Goal: Task Accomplishment & Management: Use online tool/utility

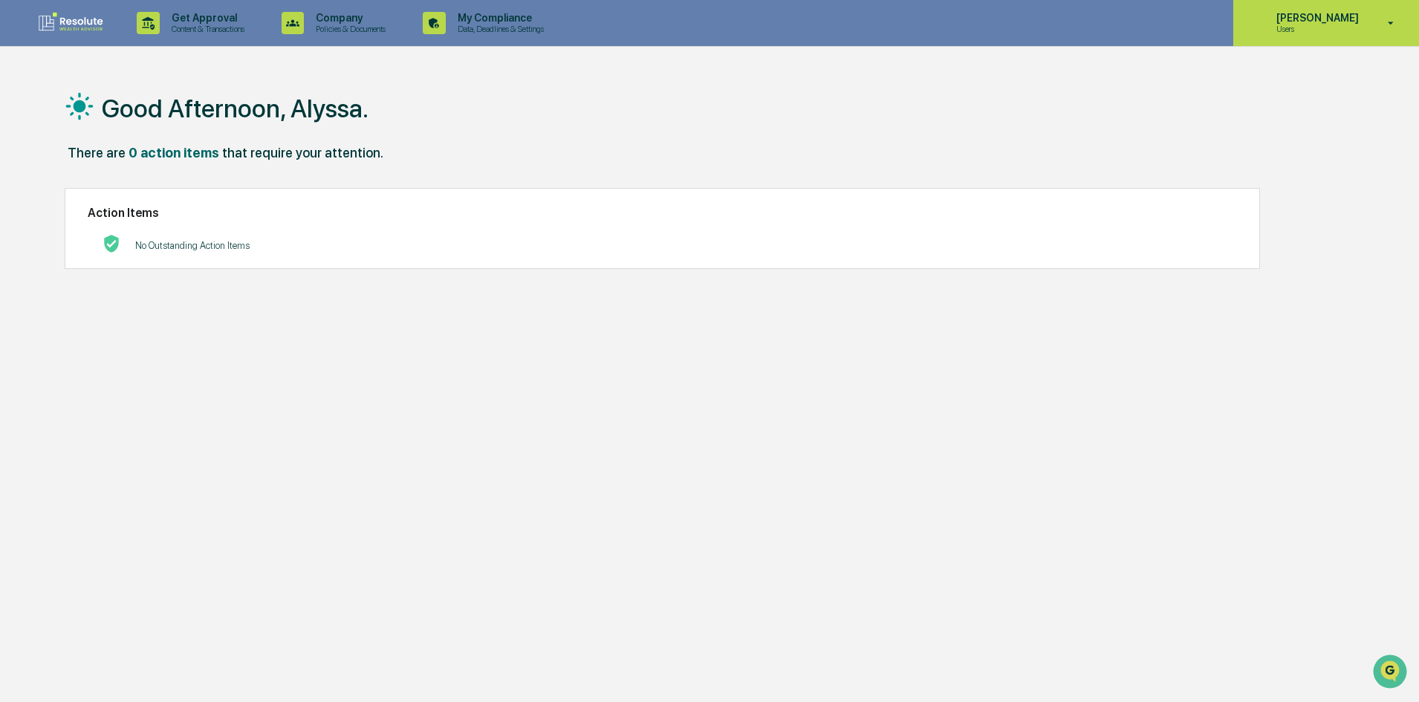
click at [1321, 8] on div "[PERSON_NAME] Users" at bounding box center [1327, 23] width 186 height 46
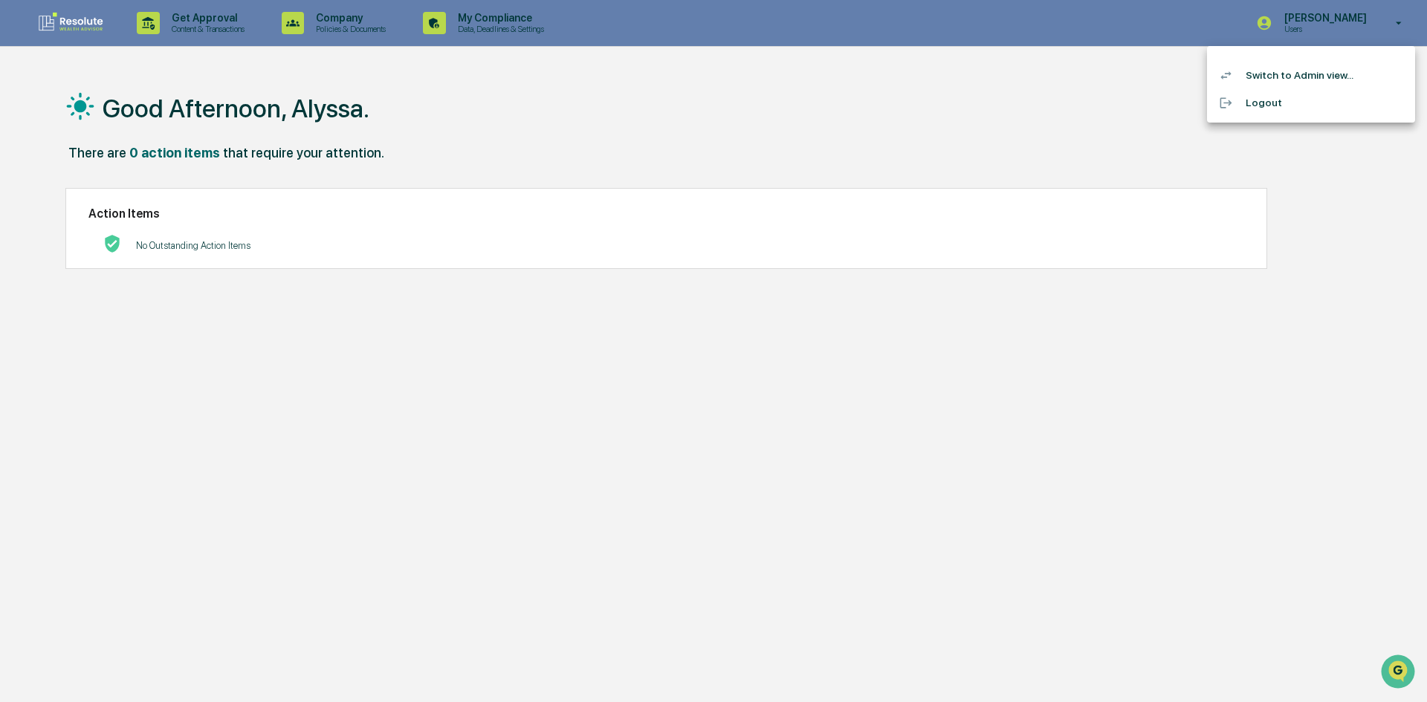
click at [1307, 68] on li "Switch to Admin view..." at bounding box center [1311, 75] width 208 height 27
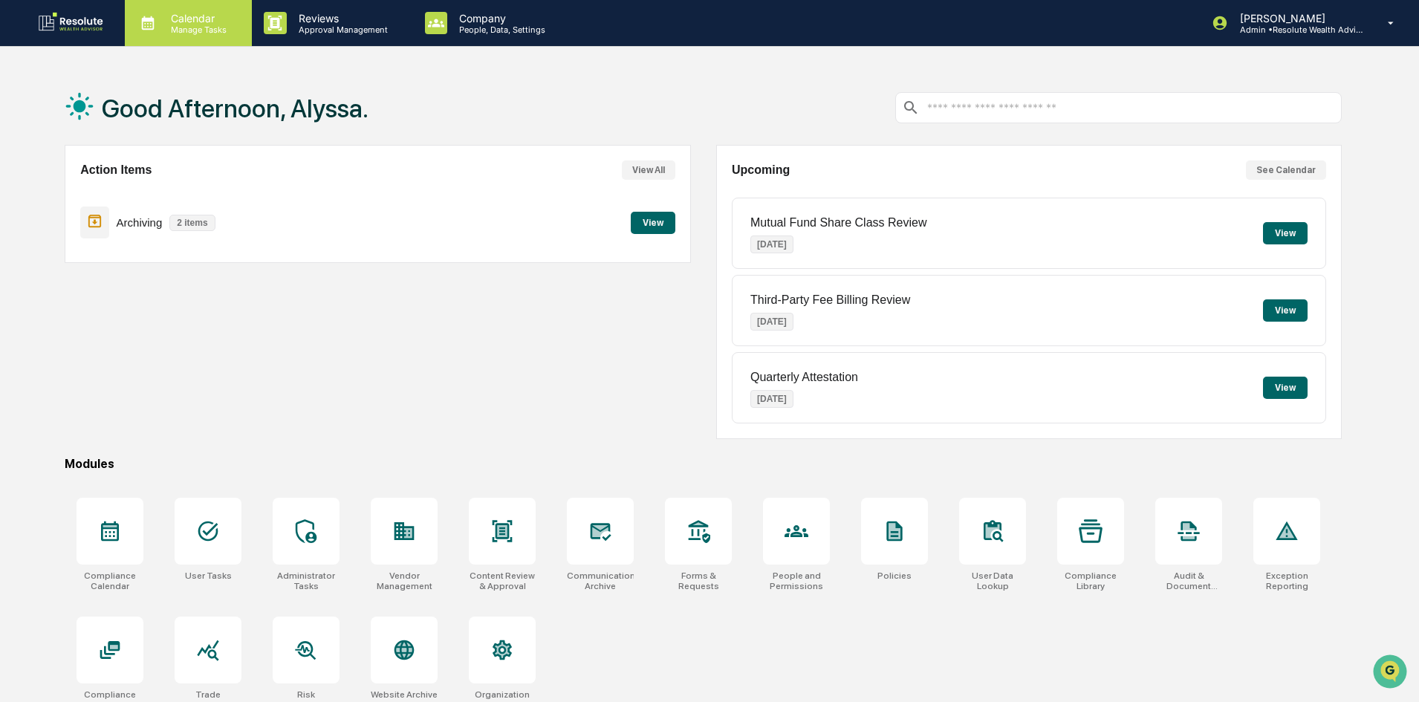
click at [209, 21] on p "Calendar" at bounding box center [196, 18] width 75 height 13
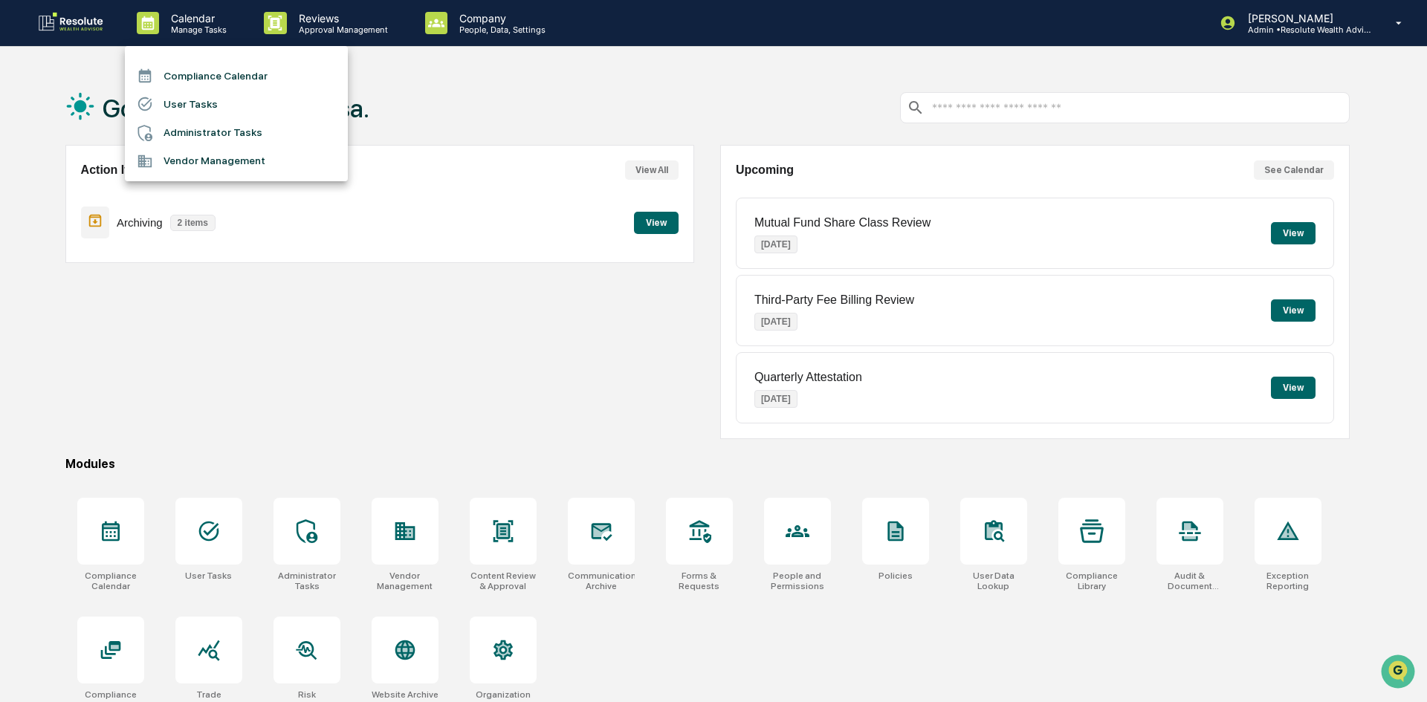
click at [308, 30] on div at bounding box center [713, 351] width 1427 height 702
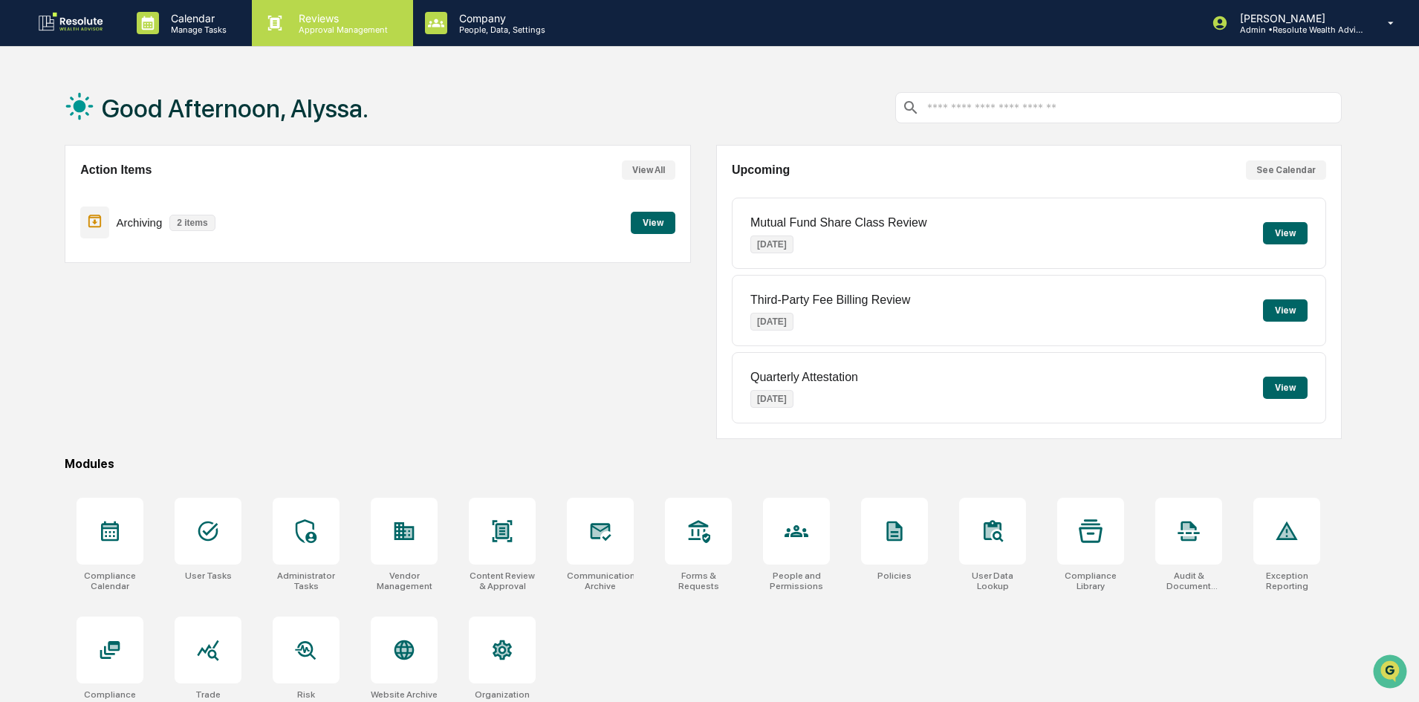
click at [320, 33] on p "Approval Management" at bounding box center [341, 30] width 109 height 10
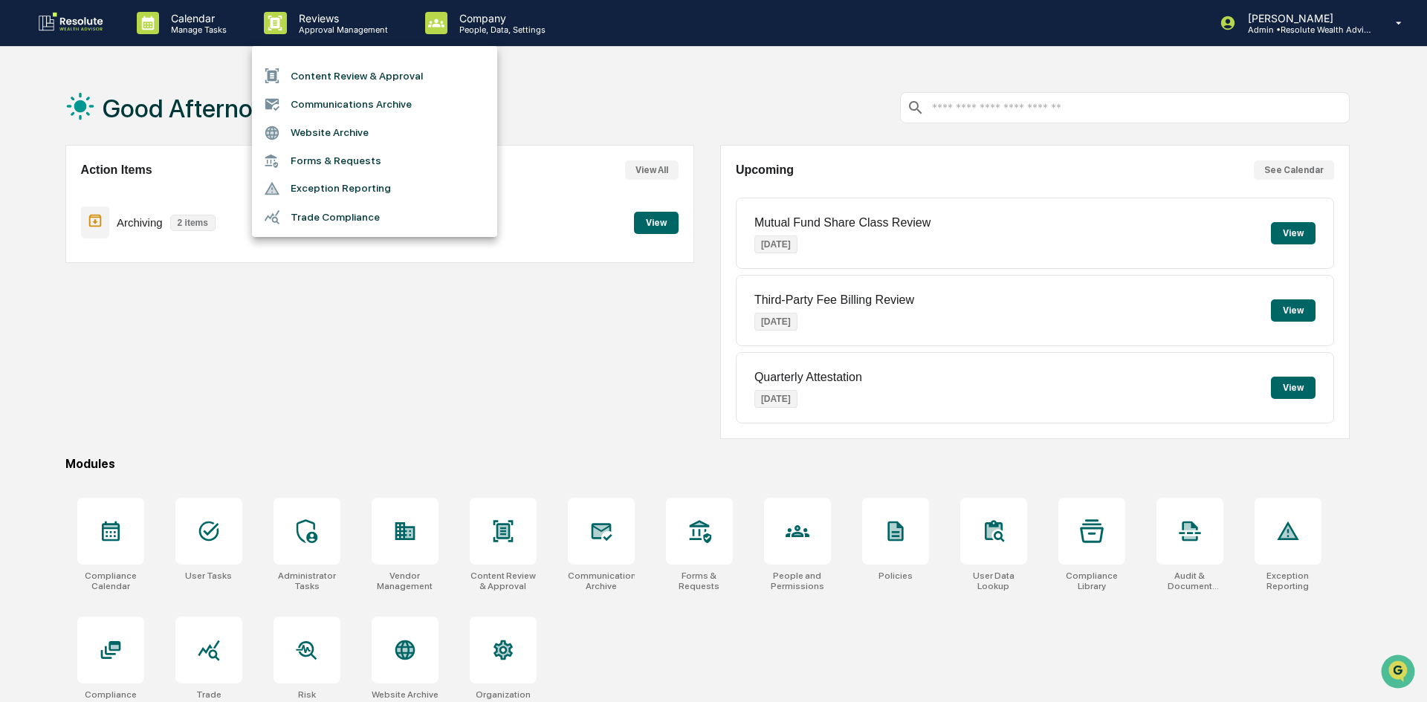
click at [337, 84] on li "Content Review & Approval" at bounding box center [374, 76] width 245 height 28
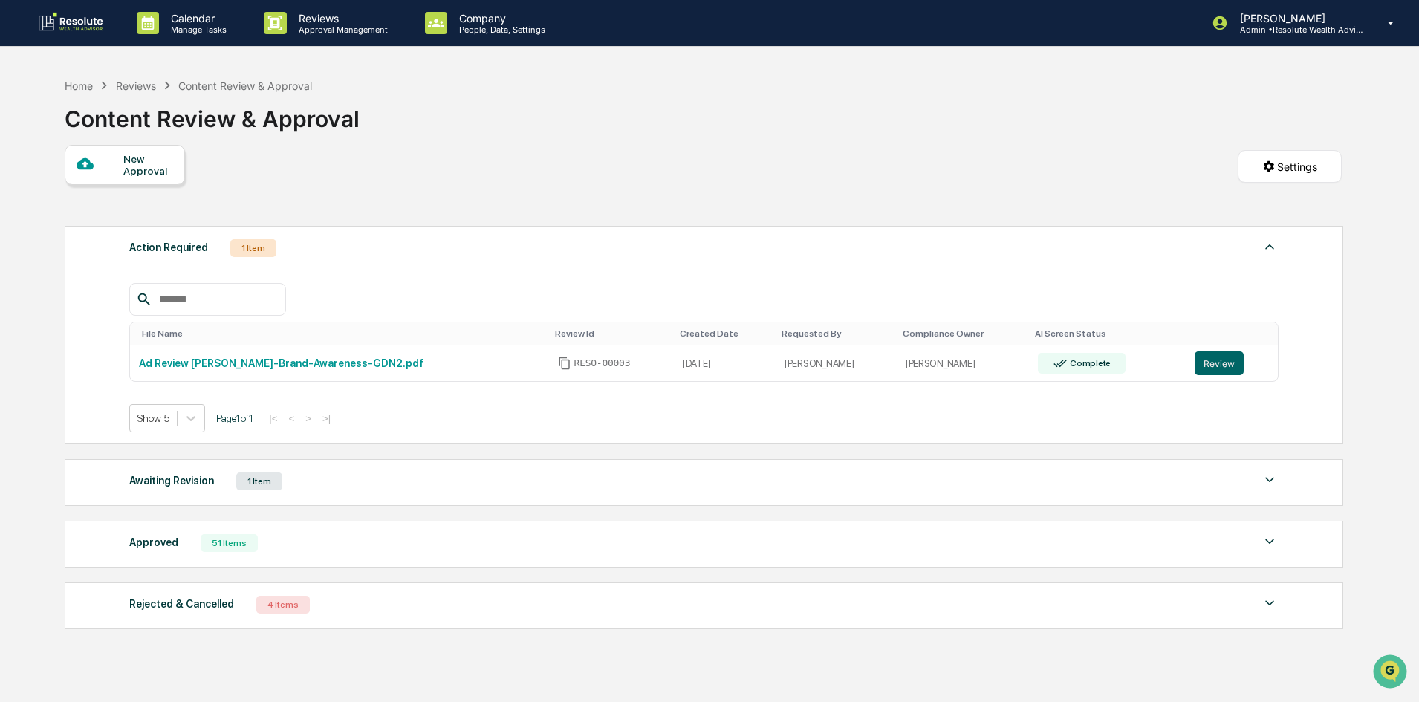
click at [213, 596] on div "Rejected & Cancelled" at bounding box center [181, 604] width 105 height 19
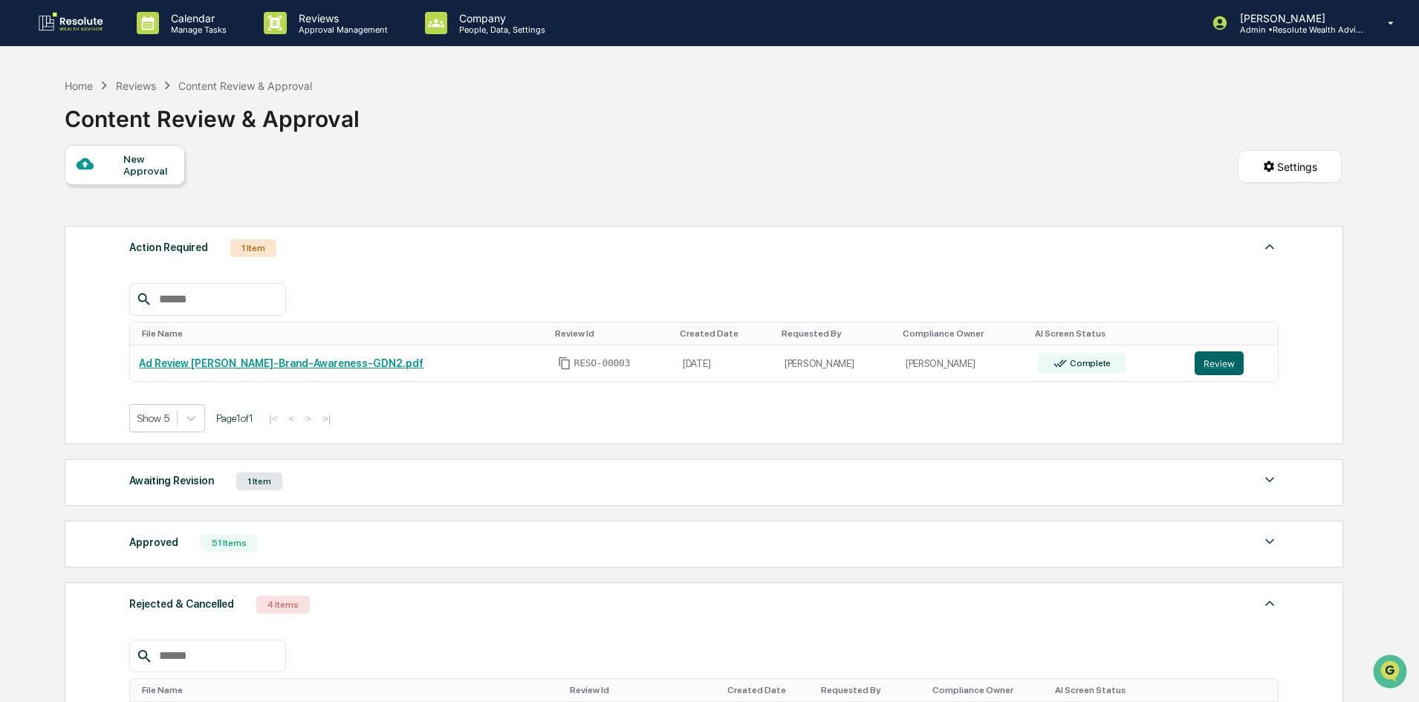
click at [201, 563] on div "Approved 51 Items File Name Review Id Created Date Requested By Compliance Owne…" at bounding box center [704, 544] width 1279 height 47
click at [202, 549] on div "51 Items" at bounding box center [229, 543] width 57 height 18
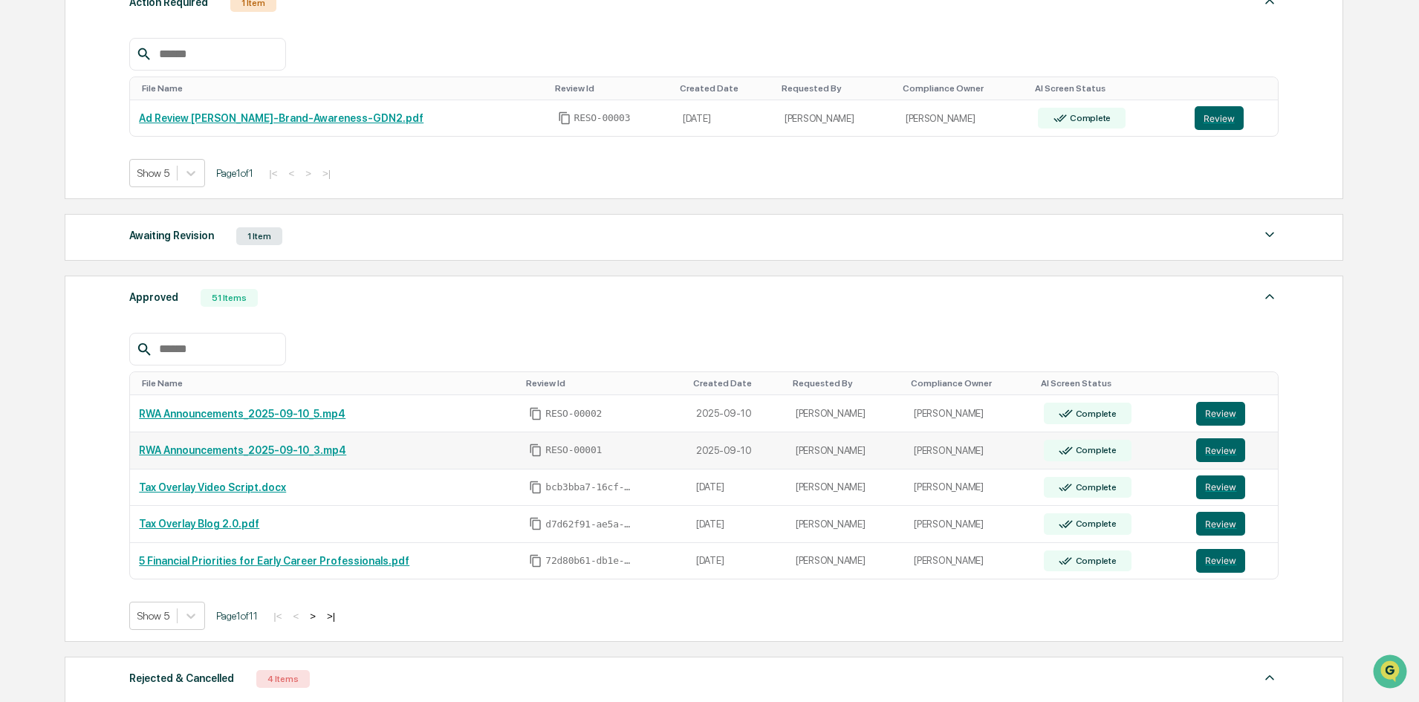
scroll to position [297, 0]
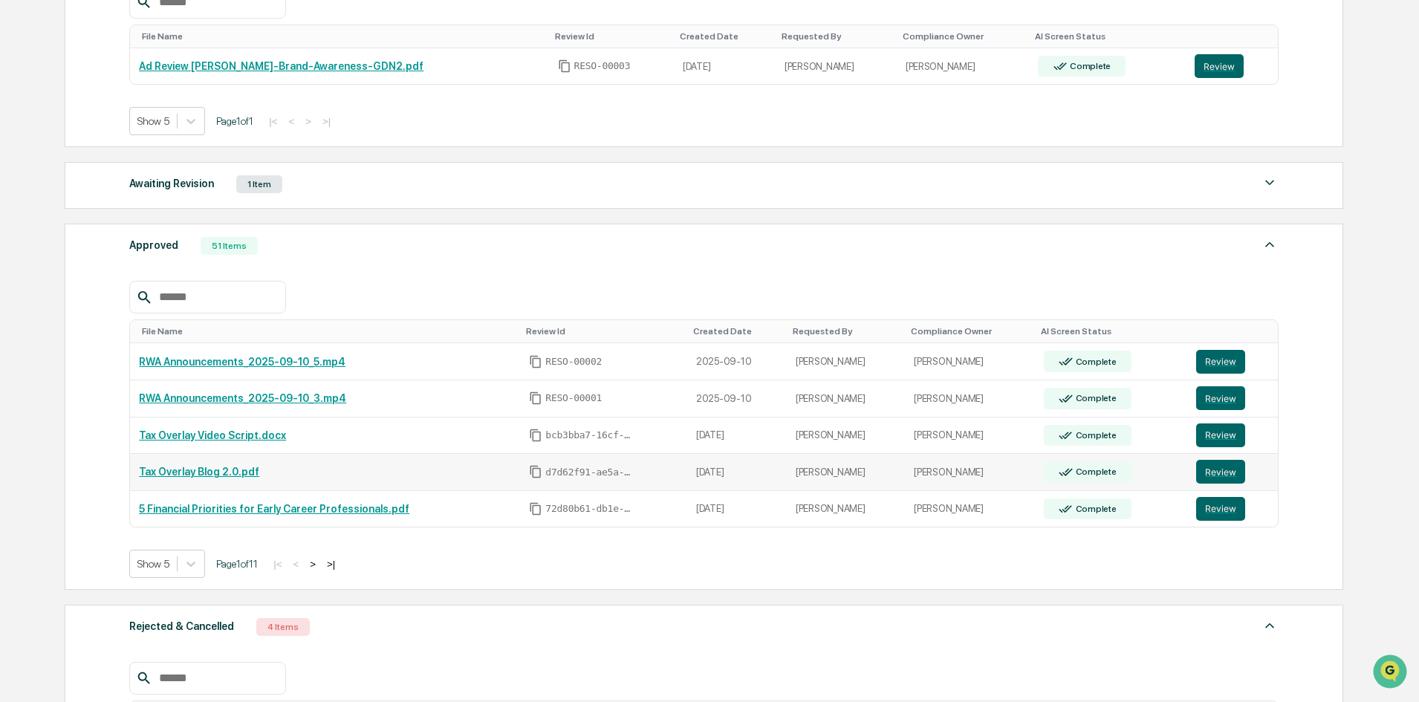
click at [231, 470] on link "Tax Overlay Blog 2.0.pdf" at bounding box center [199, 472] width 120 height 12
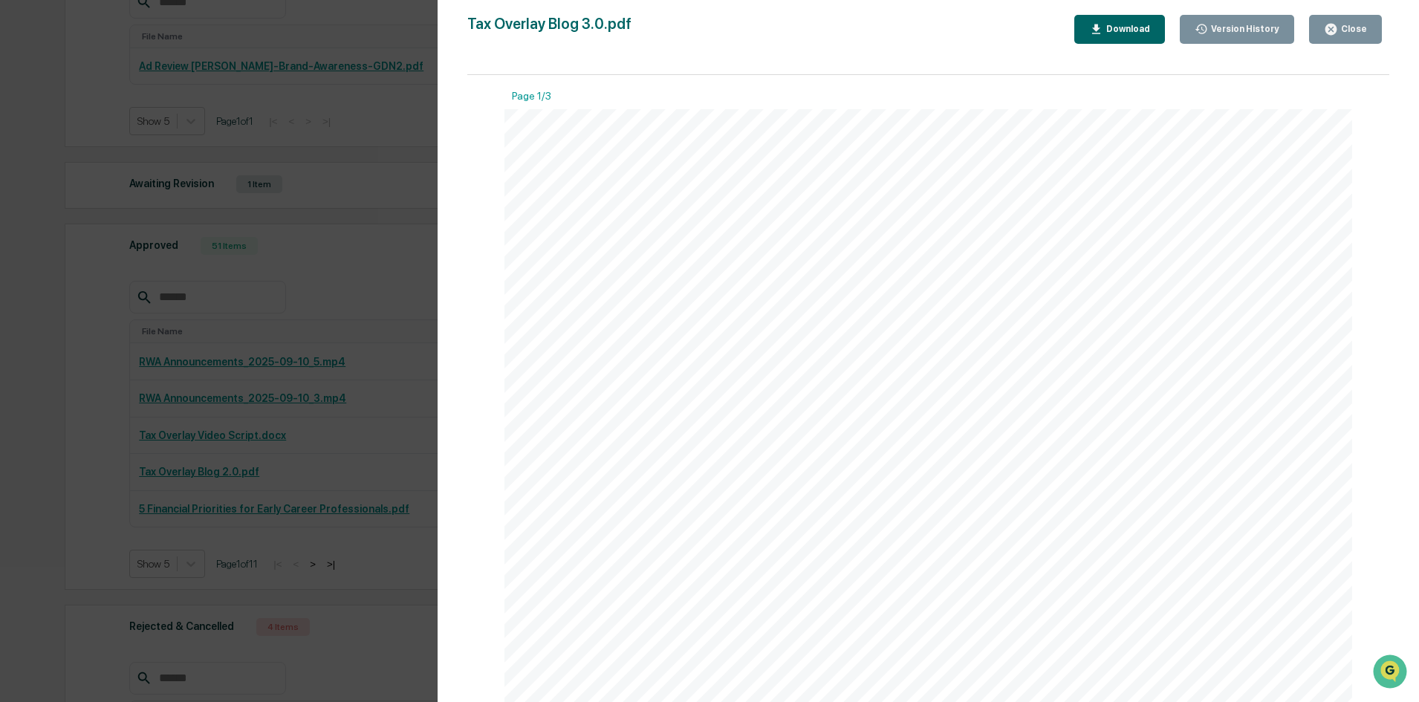
click at [1104, 29] on icon "button" at bounding box center [1096, 29] width 14 height 14
